Goal: Task Accomplishment & Management: Manage account settings

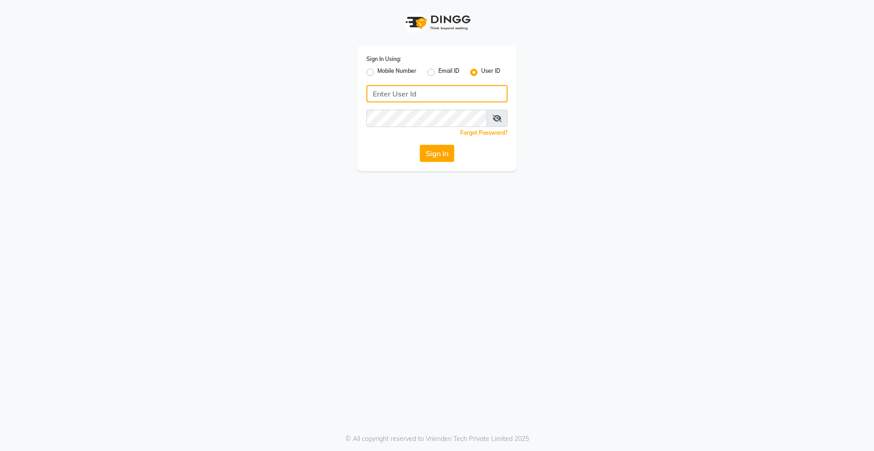
click at [461, 90] on input "Username" at bounding box center [436, 93] width 141 height 17
type input "8272050037"
click at [420, 145] on button "Sign In" at bounding box center [437, 153] width 35 height 17
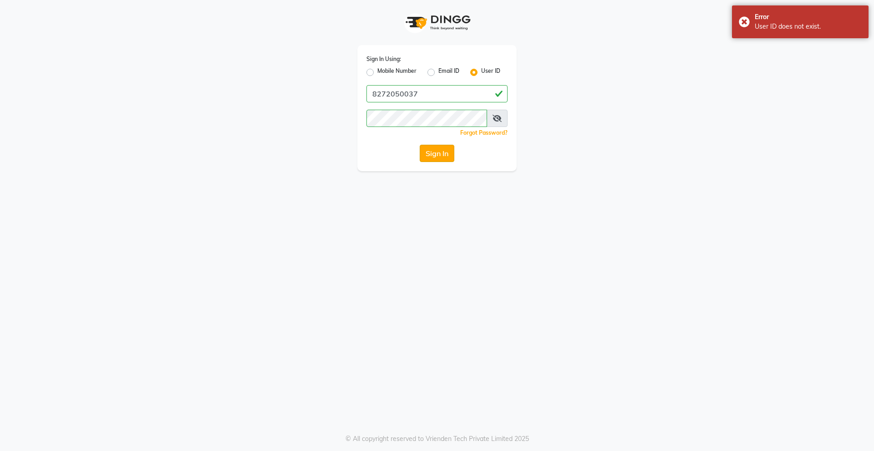
click at [432, 159] on button "Sign In" at bounding box center [437, 153] width 35 height 17
click at [498, 119] on icon at bounding box center [496, 118] width 9 height 7
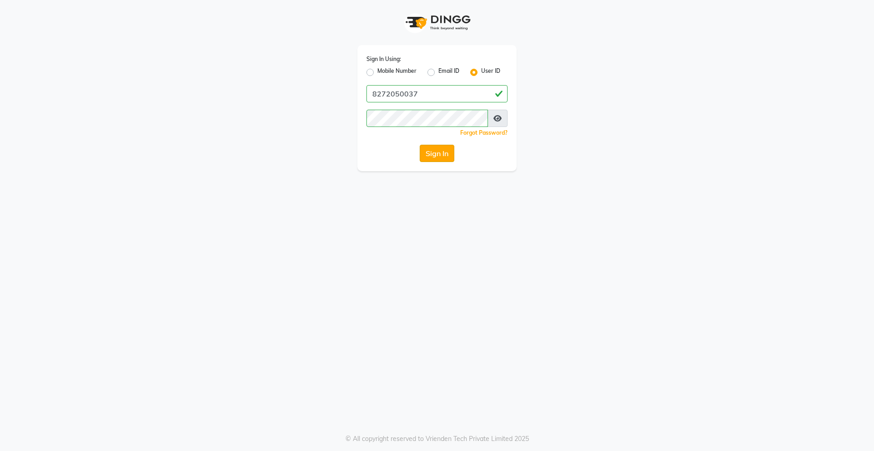
click at [443, 151] on button "Sign In" at bounding box center [437, 153] width 35 height 17
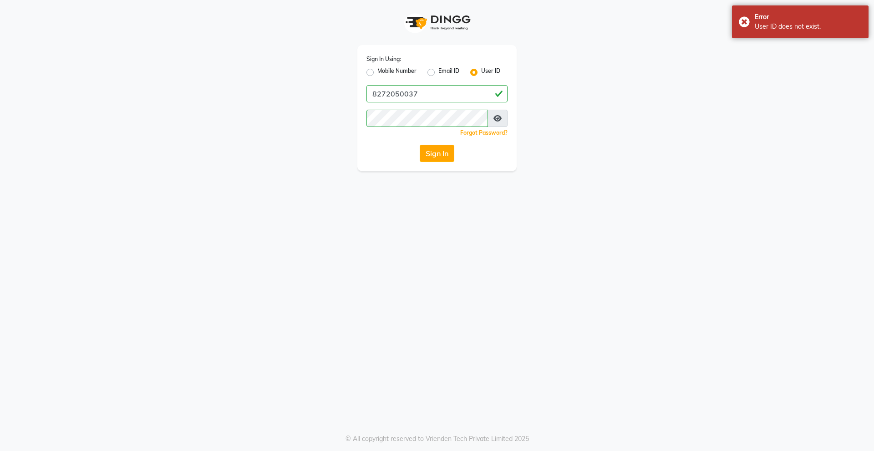
click at [365, 71] on div "Sign In Using: Mobile Number Email ID User ID 8272050037 Remember me Forgot Pas…" at bounding box center [436, 108] width 159 height 126
click at [377, 71] on label "Mobile Number" at bounding box center [396, 72] width 39 height 11
click at [377, 71] on input "Mobile Number" at bounding box center [380, 70] width 6 height 6
radio input "true"
radio input "false"
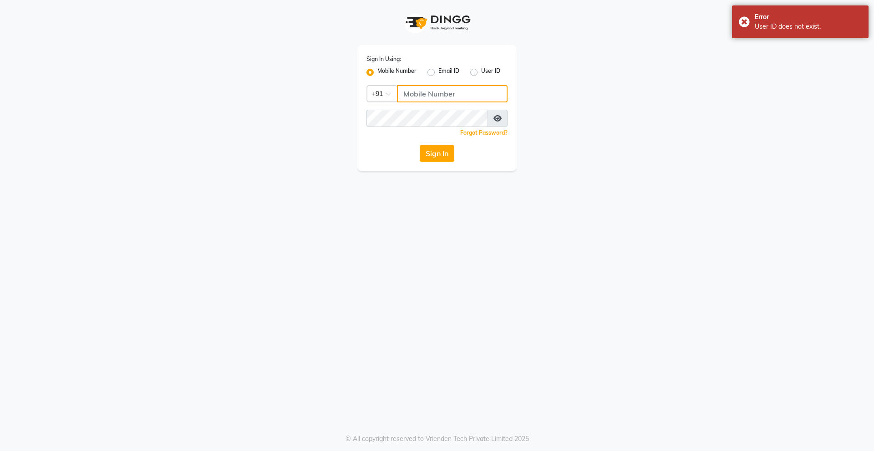
click at [427, 99] on input "Username" at bounding box center [452, 93] width 111 height 17
drag, startPoint x: 449, startPoint y: 91, endPoint x: 402, endPoint y: 96, distance: 47.1
click at [402, 96] on input "8272050037" at bounding box center [452, 93] width 111 height 17
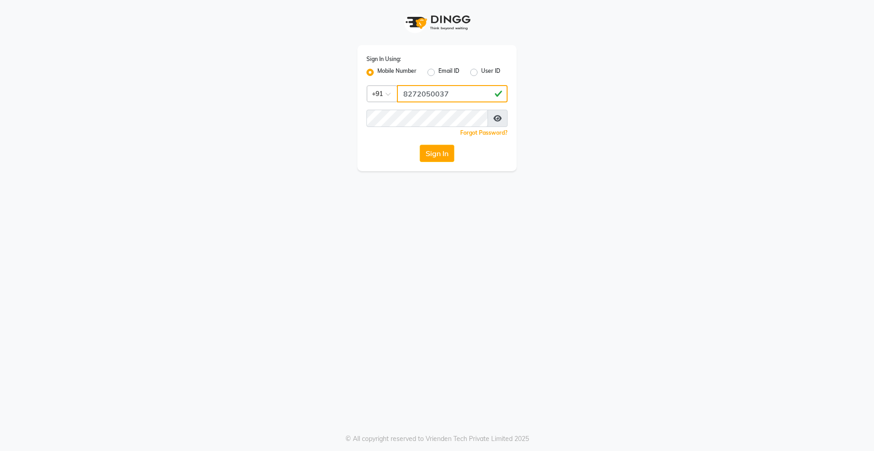
type input "8272050037"
click at [436, 156] on button "Sign In" at bounding box center [437, 153] width 35 height 17
